Goal: Task Accomplishment & Management: Manage account settings

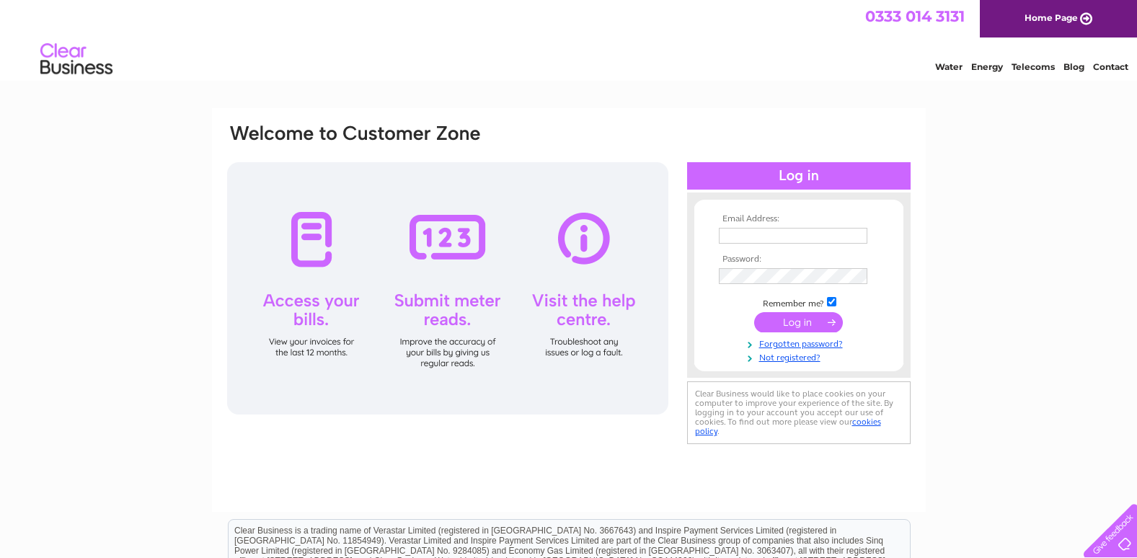
type input "[EMAIL_ADDRESS][DOMAIN_NAME]"
click at [766, 330] on input "submit" at bounding box center [798, 322] width 89 height 20
click at [769, 321] on input "submit" at bounding box center [798, 322] width 89 height 20
click at [817, 319] on input "submit" at bounding box center [798, 322] width 89 height 20
click at [778, 322] on input "submit" at bounding box center [798, 322] width 89 height 20
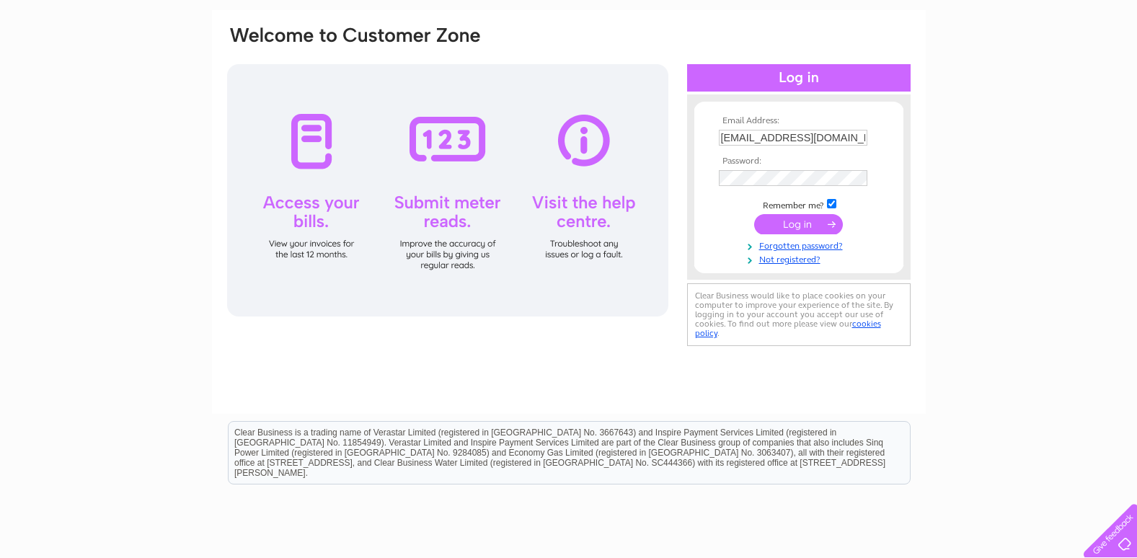
scroll to position [211, 0]
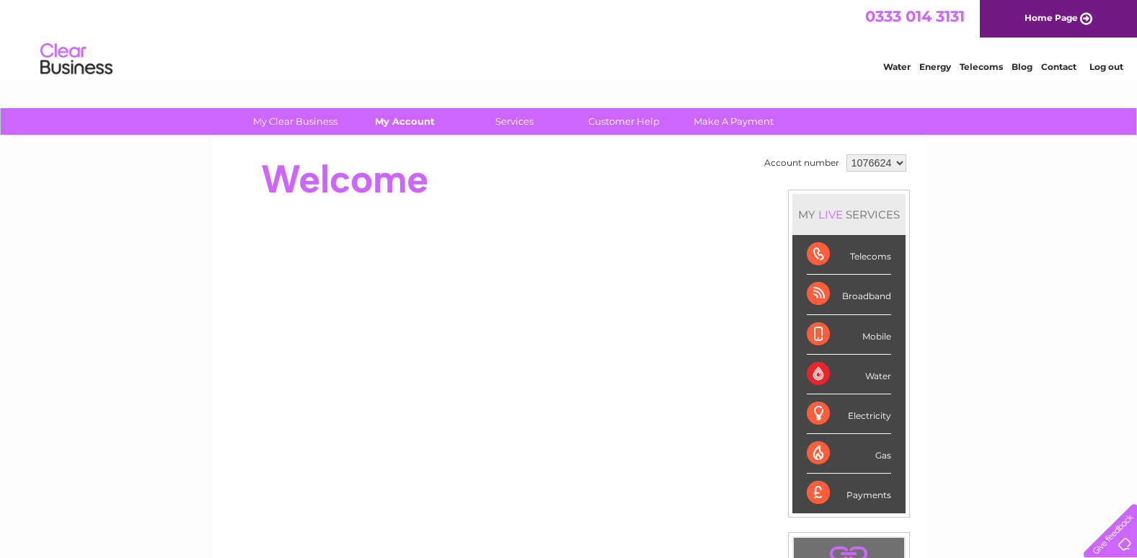
click at [418, 119] on link "My Account" at bounding box center [404, 121] width 119 height 27
